Goal: Task Accomplishment & Management: Use online tool/utility

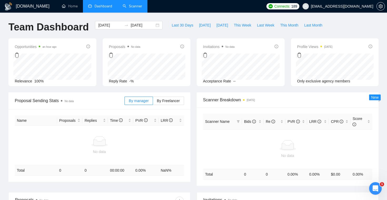
click at [132, 4] on link "Scanner" at bounding box center [132, 6] width 19 height 4
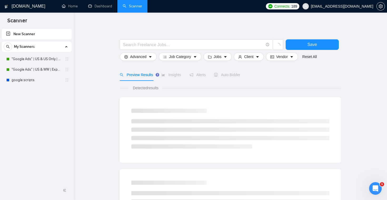
click at [36, 70] on link ""Google Ads" | US & WW | Expert" at bounding box center [37, 69] width 50 height 11
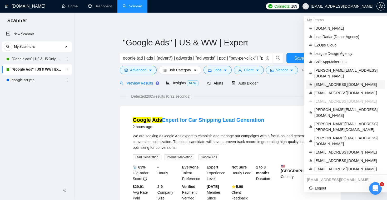
click at [336, 82] on span "[EMAIL_ADDRESS][DOMAIN_NAME]" at bounding box center [347, 85] width 67 height 6
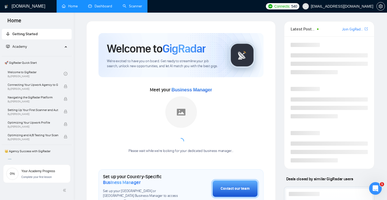
click at [103, 8] on link "Dashboard" at bounding box center [100, 6] width 24 height 4
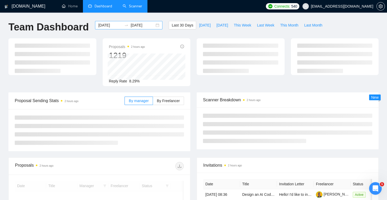
click at [111, 27] on input "[DATE]" at bounding box center [110, 25] width 24 height 6
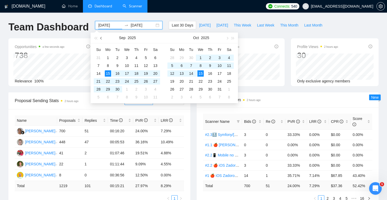
click at [103, 37] on button "button" at bounding box center [101, 38] width 6 height 11
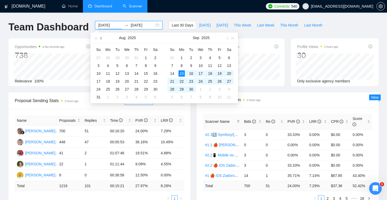
click at [103, 37] on button "button" at bounding box center [101, 38] width 6 height 11
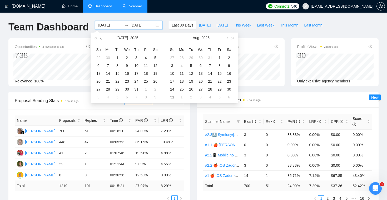
click at [103, 37] on button "button" at bounding box center [101, 38] width 6 height 11
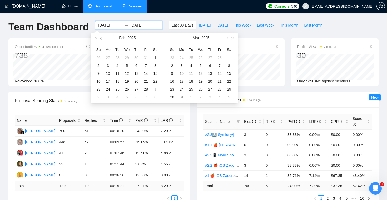
click at [103, 37] on button "button" at bounding box center [101, 38] width 6 height 11
type input "[DATE]"
click at [126, 57] on div "1" at bounding box center [127, 58] width 6 height 6
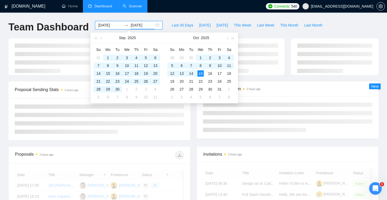
click at [77, 15] on div "[DOMAIN_NAME] Home Dashboard Scanner Connects: 540 [EMAIL_ADDRESS][DOMAIN_NAME]…" at bounding box center [193, 177] width 387 height 355
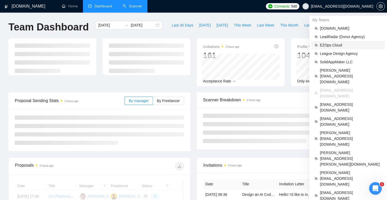
click at [334, 47] on span "EZOps Cloud" at bounding box center [351, 45] width 62 height 6
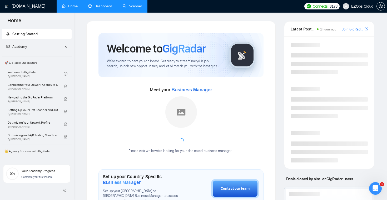
click at [106, 8] on link "Dashboard" at bounding box center [100, 6] width 24 height 4
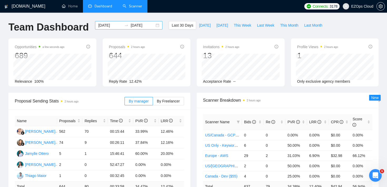
click at [118, 28] on div "[DATE] [DATE]" at bounding box center [128, 25] width 67 height 8
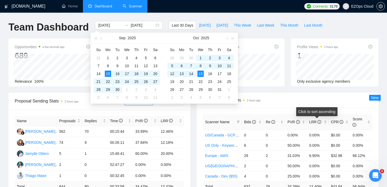
click at [319, 101] on span "Scanner Breakdown 2 hours ago" at bounding box center [287, 100] width 169 height 7
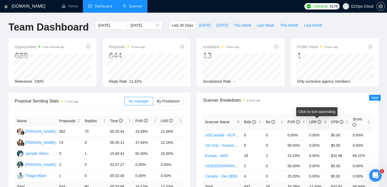
click at [324, 119] on div "LRR" at bounding box center [318, 122] width 18 height 6
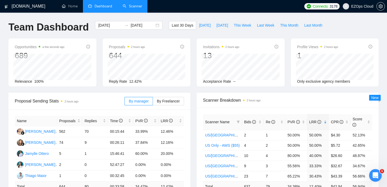
click at [300, 91] on div "Opportunities a few seconds ago 689 Relevance 100% Proposals 2 hours ago 644 Re…" at bounding box center [193, 65] width 376 height 54
click at [192, 52] on div "Proposals 2 hours ago 644 Reply Rate 12.42%" at bounding box center [146, 62] width 94 height 48
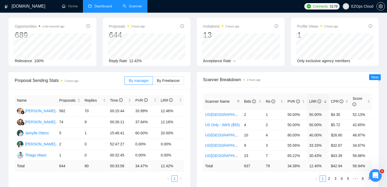
scroll to position [22, 0]
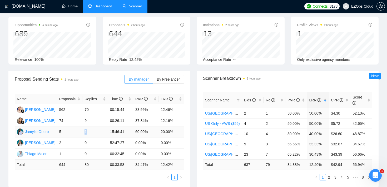
drag, startPoint x: 84, startPoint y: 131, endPoint x: 95, endPoint y: 131, distance: 10.5
click at [95, 131] on td "1" at bounding box center [94, 131] width 25 height 11
click at [7, 118] on div "Proposal Sending Stats 2 hours ago By manager By Freelancer Name Proposals Repl…" at bounding box center [99, 129] width 188 height 116
drag, startPoint x: 177, startPoint y: 120, endPoint x: 161, endPoint y: 109, distance: 20.2
click at [161, 109] on tbody "[PERSON_NAME] 562 70 00:15:44 33.99% 12.46% [PERSON_NAME] 74 9 00:26:11 37.84% …" at bounding box center [99, 131] width 169 height 55
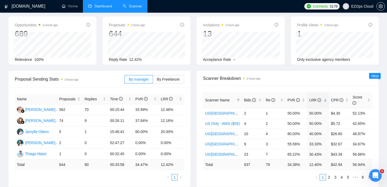
click at [193, 109] on div "Proposal Sending Stats 2 hours ago By manager By Freelancer Name Proposals Repl…" at bounding box center [99, 129] width 188 height 116
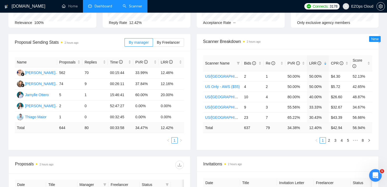
scroll to position [64, 0]
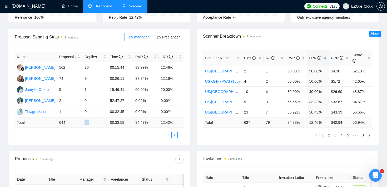
drag, startPoint x: 82, startPoint y: 122, endPoint x: 89, endPoint y: 120, distance: 6.8
click at [89, 120] on td "80" at bounding box center [94, 122] width 25 height 10
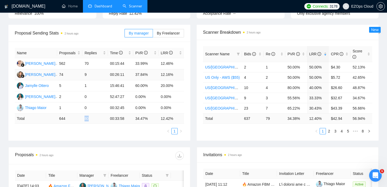
scroll to position [72, 0]
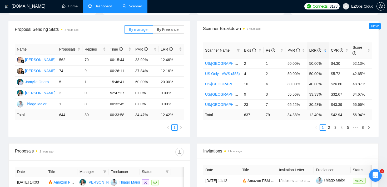
click at [88, 130] on ul "1" at bounding box center [99, 127] width 169 height 6
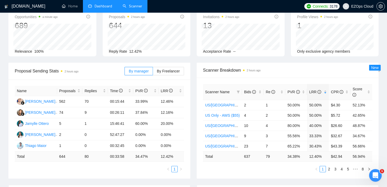
scroll to position [27, 0]
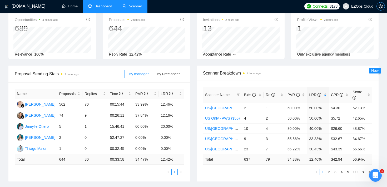
click at [381, 9] on button "button" at bounding box center [380, 6] width 8 height 8
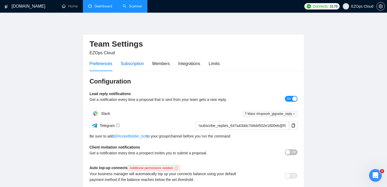
click at [133, 62] on div "Subscription" at bounding box center [131, 63] width 23 height 7
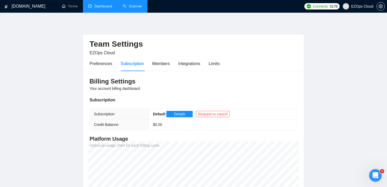
click at [137, 4] on link "Scanner" at bounding box center [132, 6] width 19 height 4
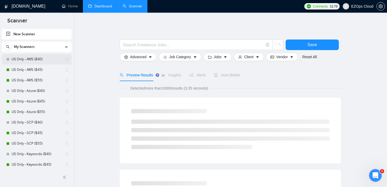
click at [31, 60] on link "US Only - AWS ($40)" at bounding box center [37, 59] width 50 height 11
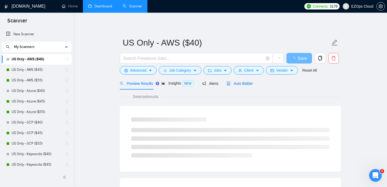
click at [243, 83] on span "Auto Bidder" at bounding box center [239, 83] width 26 height 4
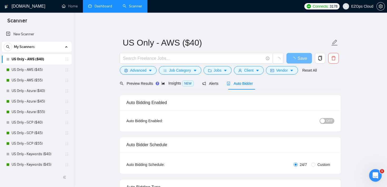
checkbox input "true"
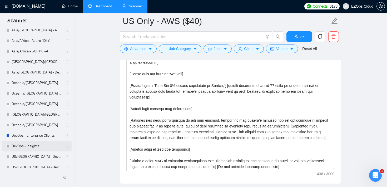
scroll to position [632, 0]
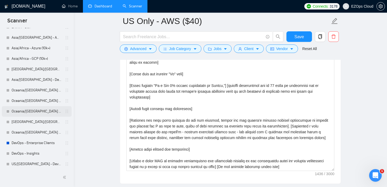
click at [42, 110] on link "Oceania/[GEOGRAPHIC_DATA] - GCP" at bounding box center [37, 111] width 50 height 11
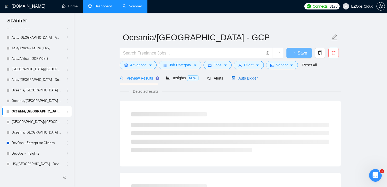
click at [243, 77] on span "Auto Bidder" at bounding box center [244, 78] width 26 height 4
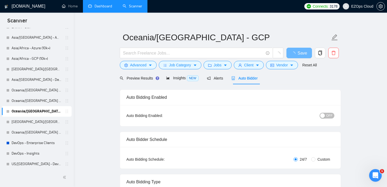
checkbox input "true"
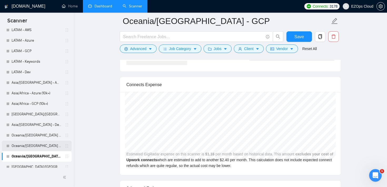
scroll to position [578, 0]
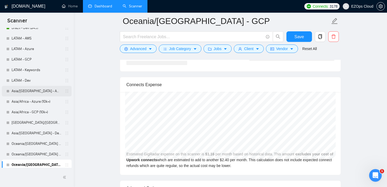
click at [48, 91] on link "Asia/[GEOGRAPHIC_DATA] - AWS (10k+)" at bounding box center [37, 91] width 50 height 11
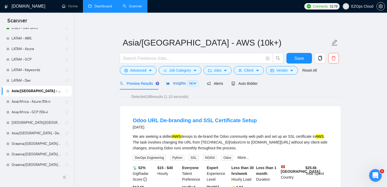
click at [180, 84] on span "Insights NEW" at bounding box center [182, 83] width 32 height 4
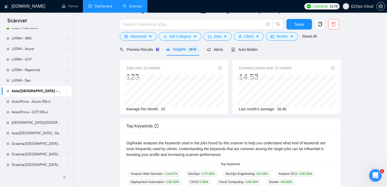
scroll to position [16, 0]
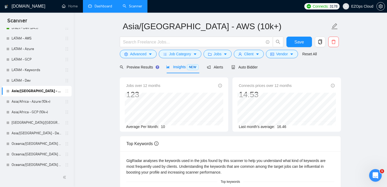
click at [114, 87] on main "Asia/[GEOGRAPHIC_DATA] - AWS (10k+) Save Advanced Job Category Jobs Client Vend…" at bounding box center [230, 181] width 296 height 353
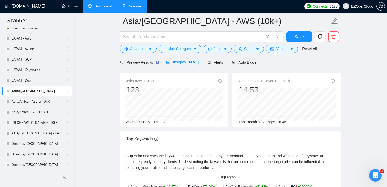
scroll to position [27, 0]
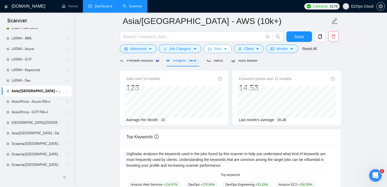
click at [221, 49] on span "Jobs" at bounding box center [218, 49] width 8 height 6
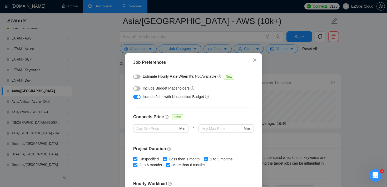
scroll to position [87, 0]
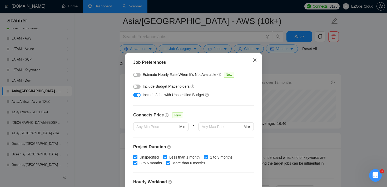
click at [255, 63] on span "Close" at bounding box center [255, 60] width 14 height 14
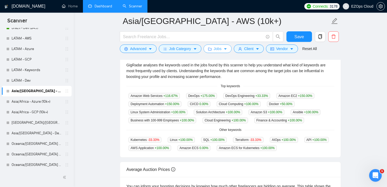
scroll to position [117, 0]
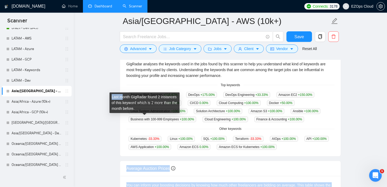
drag, startPoint x: 202, startPoint y: 161, endPoint x: 122, endPoint y: 94, distance: 104.0
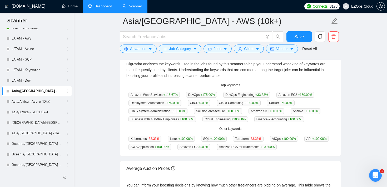
click at [90, 73] on main "Asia/[GEOGRAPHIC_DATA] - AWS (10k+) Save Advanced Job Category Jobs Client Vend…" at bounding box center [230, 82] width 296 height 357
click at [144, 49] on span "Advanced" at bounding box center [138, 49] width 16 height 6
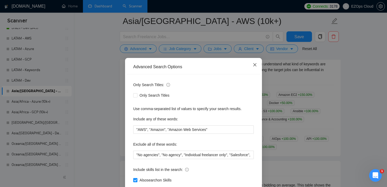
click at [257, 61] on span "Close" at bounding box center [255, 65] width 14 height 14
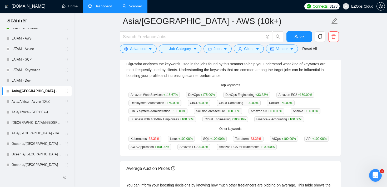
click at [97, 72] on main "Asia/[GEOGRAPHIC_DATA] - AWS (10k+) Save Advanced Job Category Jobs Client Vend…" at bounding box center [230, 82] width 296 height 357
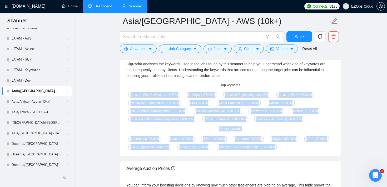
drag, startPoint x: 127, startPoint y: 93, endPoint x: 191, endPoint y: 159, distance: 91.7
click at [191, 156] on div "GigRadar analyses the keywords used in the jobs found by this scanner to help y…" at bounding box center [230, 106] width 220 height 102
click at [142, 50] on span "Advanced" at bounding box center [138, 49] width 16 height 6
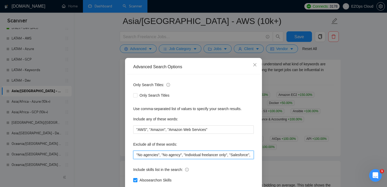
click at [138, 155] on input ""No agencies", "No agency", "Individual freelancer only", "Salesforce", "Hack",…" at bounding box center [193, 154] width 120 height 8
click at [253, 66] on icon "close" at bounding box center [254, 64] width 3 height 3
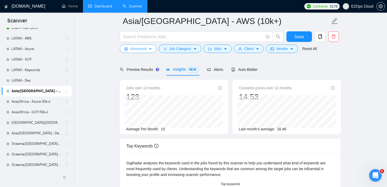
scroll to position [0, 0]
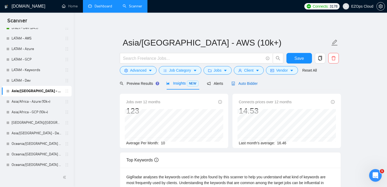
click at [248, 82] on span "Auto Bidder" at bounding box center [244, 83] width 26 height 4
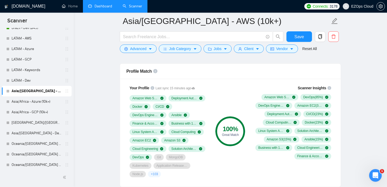
scroll to position [340, 0]
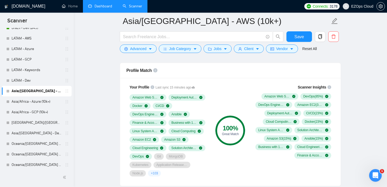
click at [235, 82] on div "100 % Great Match" at bounding box center [230, 130] width 35 height 98
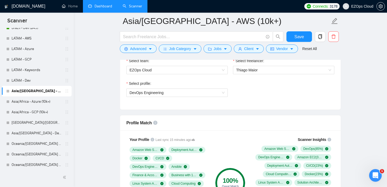
scroll to position [281, 0]
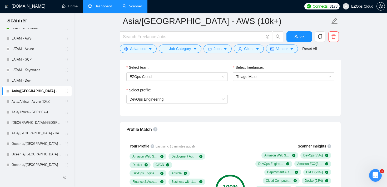
click at [375, 175] on icon "Open Intercom Messenger" at bounding box center [374, 174] width 9 height 9
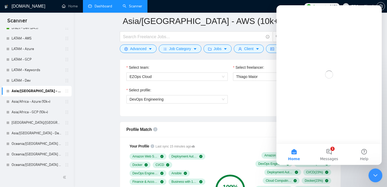
scroll to position [0, 0]
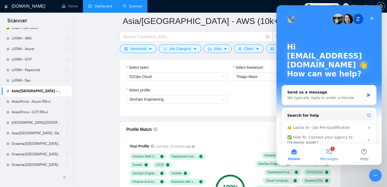
click at [328, 153] on button "1 Messages" at bounding box center [328, 154] width 35 height 21
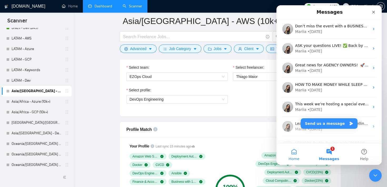
click at [296, 155] on button "Home" at bounding box center [293, 154] width 35 height 21
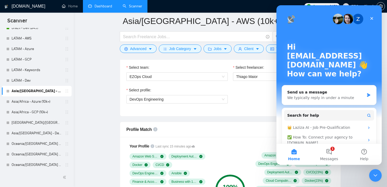
click at [354, 44] on p "Hi [EMAIL_ADDRESS][DOMAIN_NAME] 👋" at bounding box center [329, 56] width 84 height 27
click at [331, 154] on button "1 Messages" at bounding box center [328, 154] width 35 height 21
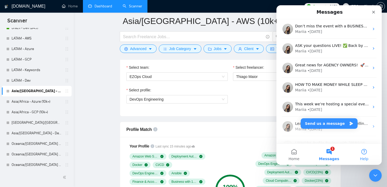
click at [365, 153] on button "Help" at bounding box center [363, 154] width 35 height 21
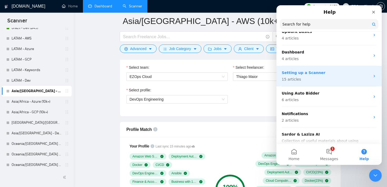
scroll to position [138, 0]
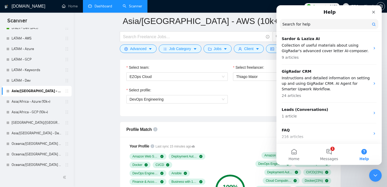
click at [101, 7] on link "Dashboard" at bounding box center [100, 6] width 24 height 4
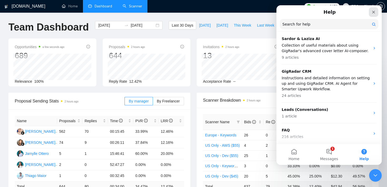
click at [375, 12] on icon "Close" at bounding box center [373, 12] width 4 height 4
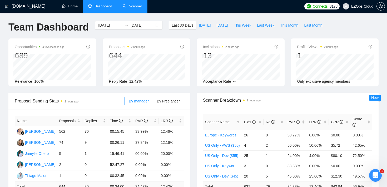
click at [191, 90] on div "Opportunities a few seconds ago 689 Relevance 100% Proposals 2 hours ago 644 Re…" at bounding box center [193, 65] width 376 height 54
click at [131, 4] on link "Scanner" at bounding box center [132, 6] width 19 height 4
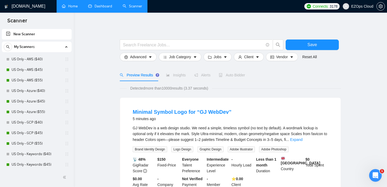
click at [73, 7] on link "Home" at bounding box center [70, 6] width 16 height 4
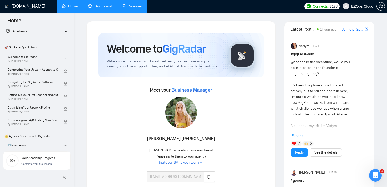
click at [131, 6] on link "Scanner" at bounding box center [132, 6] width 19 height 4
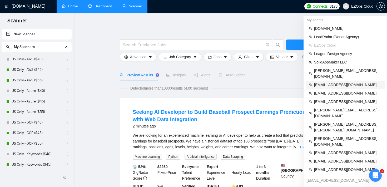
click at [339, 80] on li "[EMAIL_ADDRESS][DOMAIN_NAME]" at bounding box center [344, 84] width 79 height 8
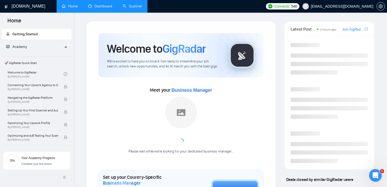
click at [128, 5] on link "Scanner" at bounding box center [132, 6] width 19 height 4
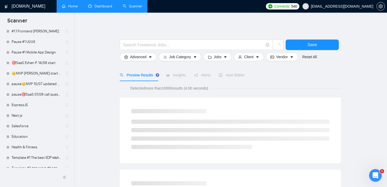
scroll to position [1423, 0]
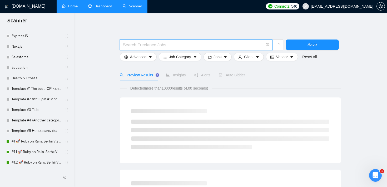
click at [151, 44] on input "text" at bounding box center [193, 45] width 140 height 7
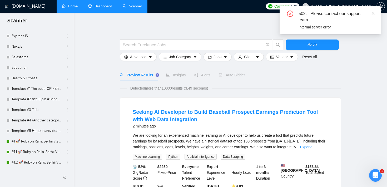
click at [370, 12] on div "502: - Please contact our support team." at bounding box center [336, 17] width 76 height 13
click at [372, 12] on icon "close" at bounding box center [373, 14] width 4 height 4
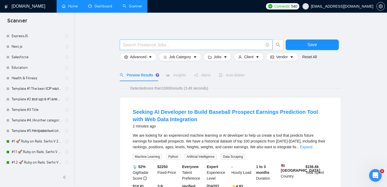
click at [132, 46] on input "text" at bounding box center [193, 45] width 140 height 7
click at [136, 47] on input "text" at bounding box center [193, 45] width 140 height 7
click at [152, 44] on input "nextjs | next js | next.js"" at bounding box center [193, 45] width 140 height 7
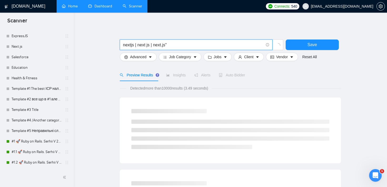
click at [154, 44] on input "nextjs | next js | next.js"" at bounding box center [193, 45] width 140 height 7
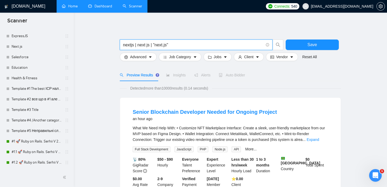
click at [150, 44] on input "nextjs | next js | "next.js"" at bounding box center [193, 45] width 140 height 7
click at [138, 45] on input "nextjs | next js" | "next.js"" at bounding box center [193, 45] width 140 height 7
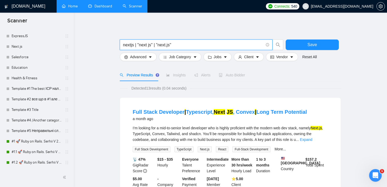
type input "nextjs | "next js" | "next.js""
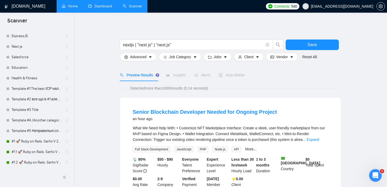
click at [144, 57] on span "Advanced" at bounding box center [138, 57] width 16 height 6
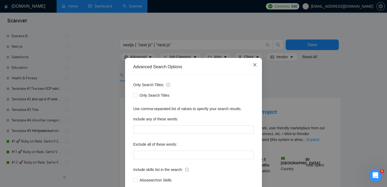
click at [256, 66] on icon "close" at bounding box center [255, 65] width 4 height 4
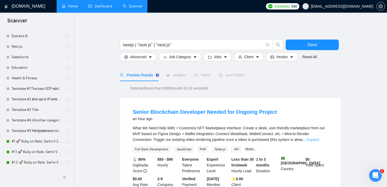
click at [318, 141] on link "Expand" at bounding box center [312, 139] width 12 height 4
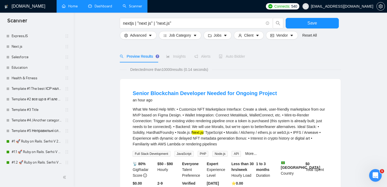
scroll to position [26, 0]
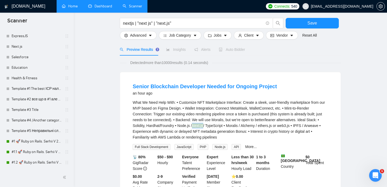
drag, startPoint x: 210, startPoint y: 125, endPoint x: 221, endPoint y: 125, distance: 10.8
click at [203, 125] on mark "Next.js" at bounding box center [197, 125] width 11 height 4
click at [121, 88] on div "Senior Blockchain Developer Needed for Ongoing Project an hour ago What We Need…" at bounding box center [230, 136] width 220 height 129
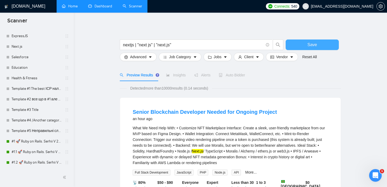
click at [305, 41] on button "Save" at bounding box center [311, 44] width 53 height 11
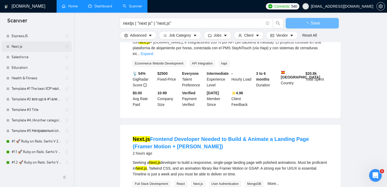
scroll to position [568, 0]
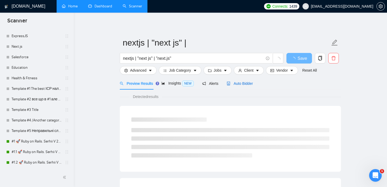
click at [248, 81] on span "Auto Bidder" at bounding box center [239, 83] width 26 height 4
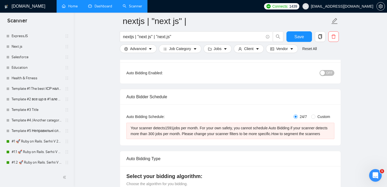
scroll to position [52, 0]
drag, startPoint x: 168, startPoint y: 128, endPoint x: 203, endPoint y: 129, distance: 34.5
click at [203, 129] on div "Your scanner detects 1591 jobs per month. For your own safety, you cannot sched…" at bounding box center [229, 131] width 199 height 12
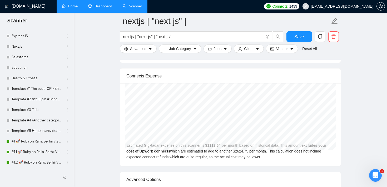
scroll to position [1090, 0]
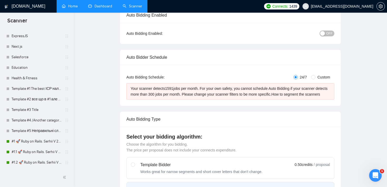
scroll to position [0, 0]
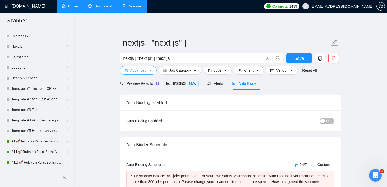
click at [142, 71] on span "Advanced" at bounding box center [138, 70] width 16 height 6
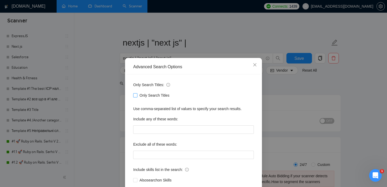
click at [135, 93] on input "Only Search Titles" at bounding box center [135, 95] width 4 height 4
checkbox input "true"
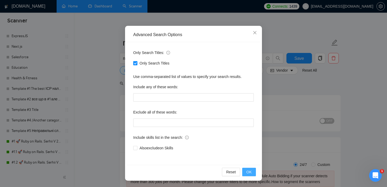
click at [251, 174] on span "OK" at bounding box center [248, 172] width 5 height 6
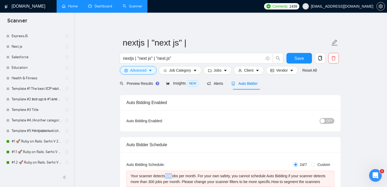
drag, startPoint x: 168, startPoint y: 174, endPoint x: 175, endPoint y: 174, distance: 7.1
click at [175, 174] on div "Your scanner detects 626 jobs per month. For your own safety, you cannot schedu…" at bounding box center [229, 179] width 199 height 12
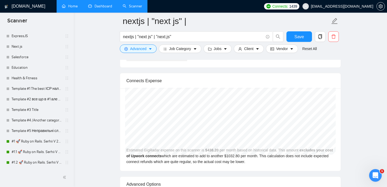
scroll to position [1086, 0]
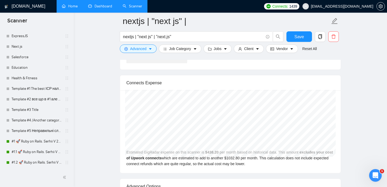
click at [230, 48] on button "Jobs" at bounding box center [217, 48] width 28 height 8
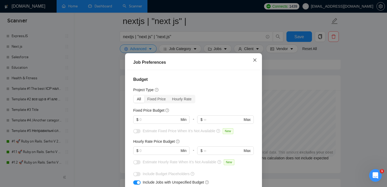
click at [254, 61] on icon "close" at bounding box center [254, 59] width 3 height 3
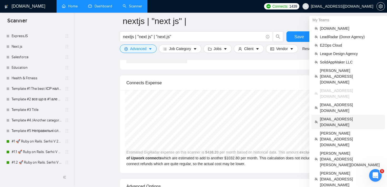
click at [339, 116] on span "[EMAIL_ADDRESS][DOMAIN_NAME]" at bounding box center [351, 122] width 62 height 12
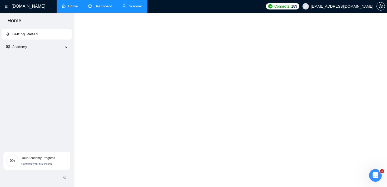
scroll to position [249, 0]
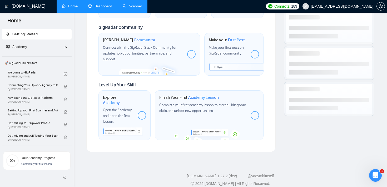
click at [137, 6] on link "Scanner" at bounding box center [132, 6] width 19 height 4
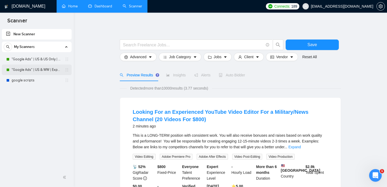
click at [38, 70] on link ""Google Ads" | US & WW | Expert" at bounding box center [37, 69] width 50 height 11
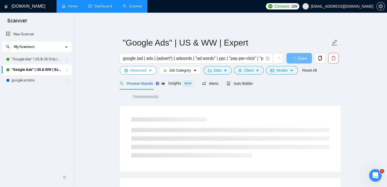
click at [136, 70] on span "Advanced" at bounding box center [138, 70] width 16 height 6
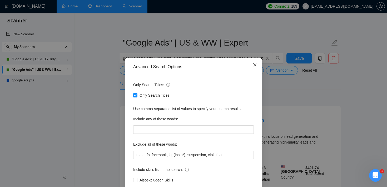
click at [255, 67] on icon "close" at bounding box center [255, 65] width 4 height 4
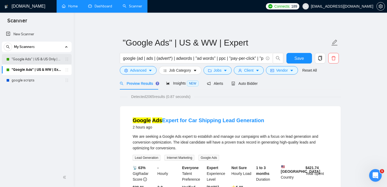
click at [42, 58] on link ""Google Ads" | US & US Only | Expert" at bounding box center [37, 59] width 50 height 11
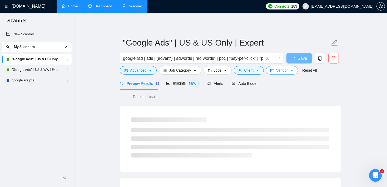
click at [280, 69] on span "Vendor" at bounding box center [282, 70] width 12 height 6
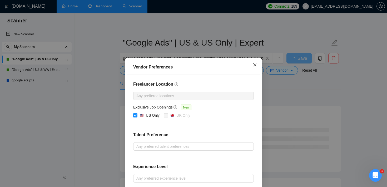
click at [256, 65] on icon "close" at bounding box center [255, 65] width 4 height 4
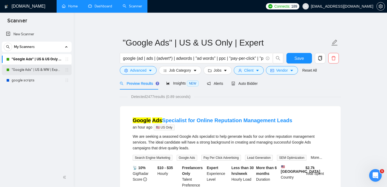
click at [54, 72] on link ""Google Ads" | US & WW | Expert" at bounding box center [37, 69] width 50 height 11
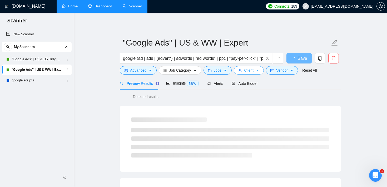
click at [252, 68] on span "Client" at bounding box center [248, 70] width 9 height 6
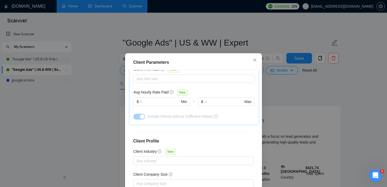
scroll to position [197, 0]
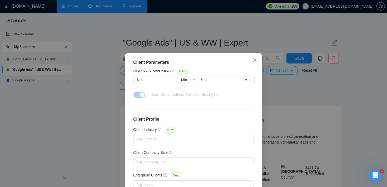
click at [282, 99] on div "Client Parameters Client Location Include Client Countries [GEOGRAPHIC_DATA] Ex…" at bounding box center [193, 93] width 387 height 187
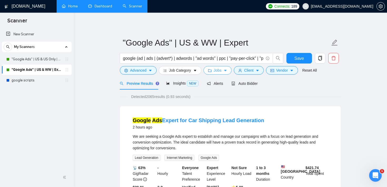
click at [221, 71] on span "Jobs" at bounding box center [218, 70] width 8 height 6
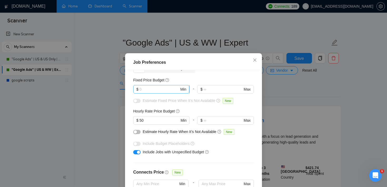
scroll to position [37, 0]
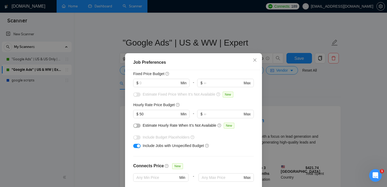
click at [273, 91] on div "Job Preferences Budget Project Type All Fixed Price Hourly Rate Fixed Price Bud…" at bounding box center [193, 93] width 387 height 187
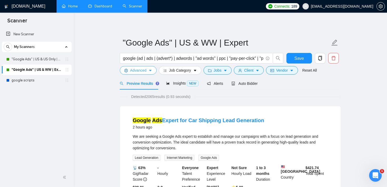
click at [136, 73] on span "Advanced" at bounding box center [138, 70] width 16 height 6
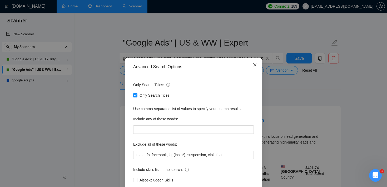
click at [253, 66] on icon "close" at bounding box center [255, 65] width 4 height 4
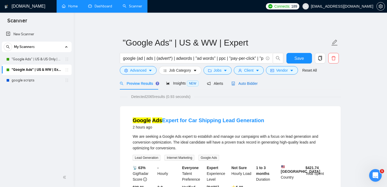
click at [244, 83] on span "Auto Bidder" at bounding box center [244, 83] width 26 height 4
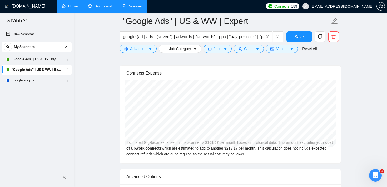
scroll to position [1106, 0]
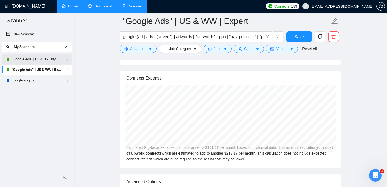
click at [48, 62] on link ""Google Ads" | US & US Only | Expert" at bounding box center [37, 59] width 50 height 11
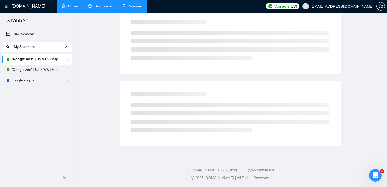
scroll to position [5, 0]
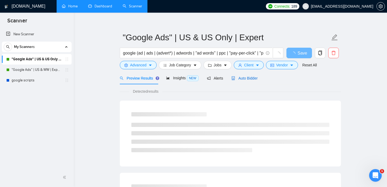
click at [244, 77] on span "Auto Bidder" at bounding box center [244, 78] width 26 height 4
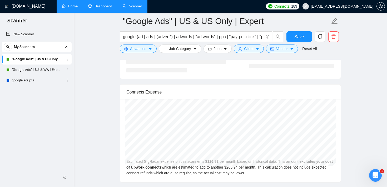
scroll to position [1091, 0]
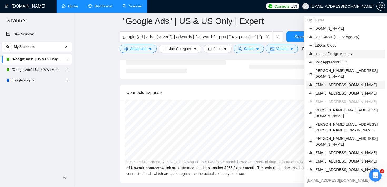
click at [337, 82] on span "[EMAIL_ADDRESS][DOMAIN_NAME]" at bounding box center [347, 85] width 67 height 6
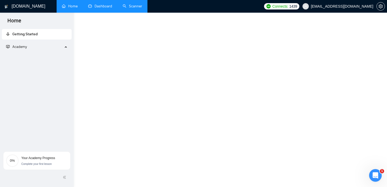
scroll to position [249, 0]
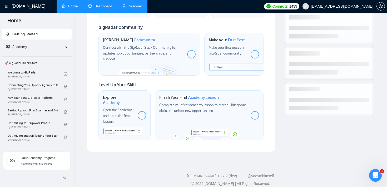
click at [134, 8] on link "Scanner" at bounding box center [132, 6] width 19 height 4
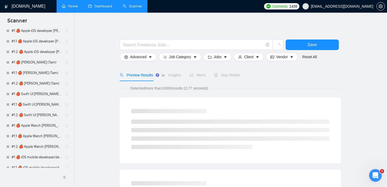
scroll to position [1433, 0]
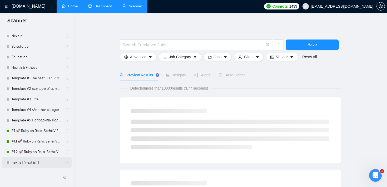
click at [37, 164] on link "nextjs | "next js" |" at bounding box center [37, 162] width 50 height 11
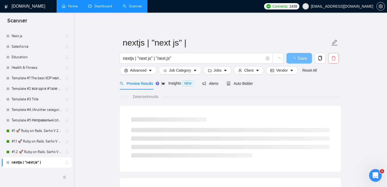
click at [331, 57] on icon "delete" at bounding box center [333, 58] width 5 height 5
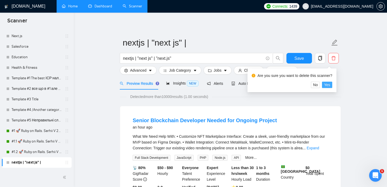
click at [330, 85] on span "Yes" at bounding box center [327, 85] width 6 height 6
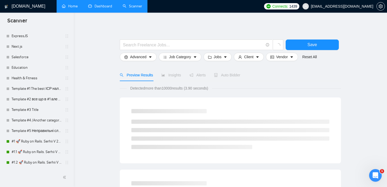
scroll to position [1423, 0]
